Goal: Check status

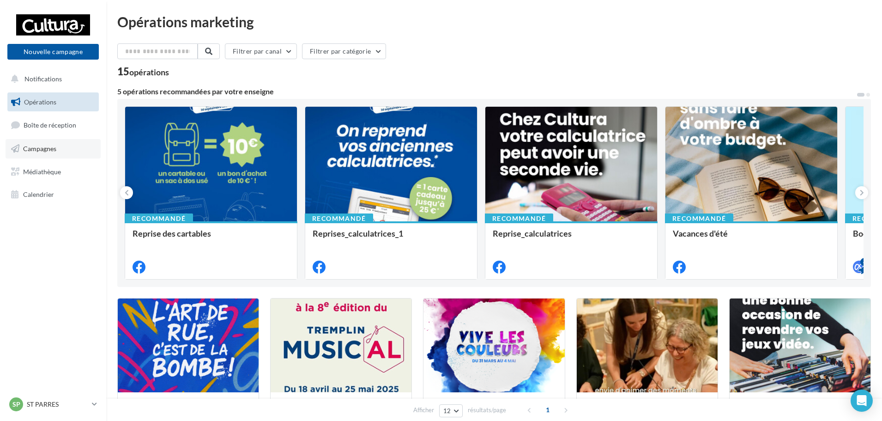
click at [59, 149] on link "Campagnes" at bounding box center [53, 148] width 95 height 19
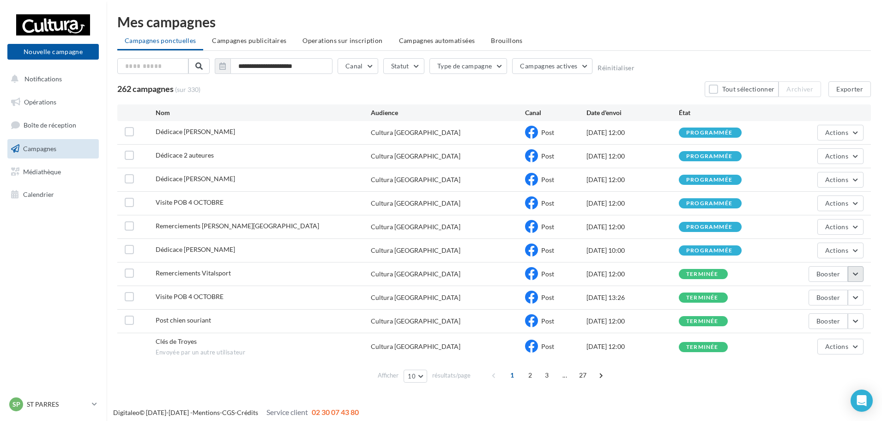
click at [854, 275] on button "button" at bounding box center [856, 274] width 16 height 16
click at [806, 301] on button "Voir les résultats" at bounding box center [817, 296] width 92 height 24
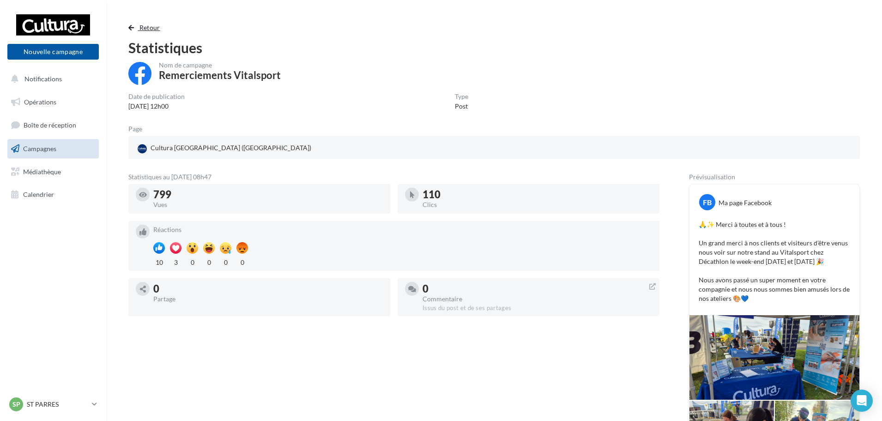
click at [153, 23] on button "Retour" at bounding box center [146, 27] width 36 height 11
